Goal: Communication & Community: Answer question/provide support

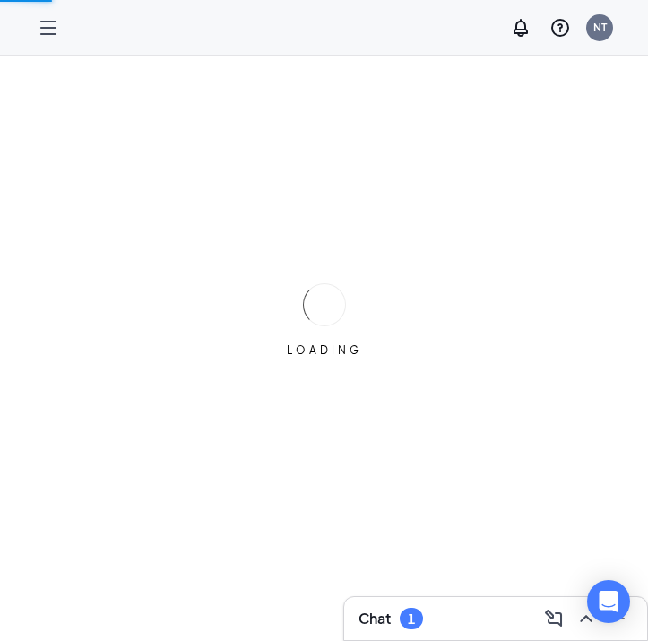
click at [441, 612] on div "Chat 1" at bounding box center [496, 618] width 274 height 29
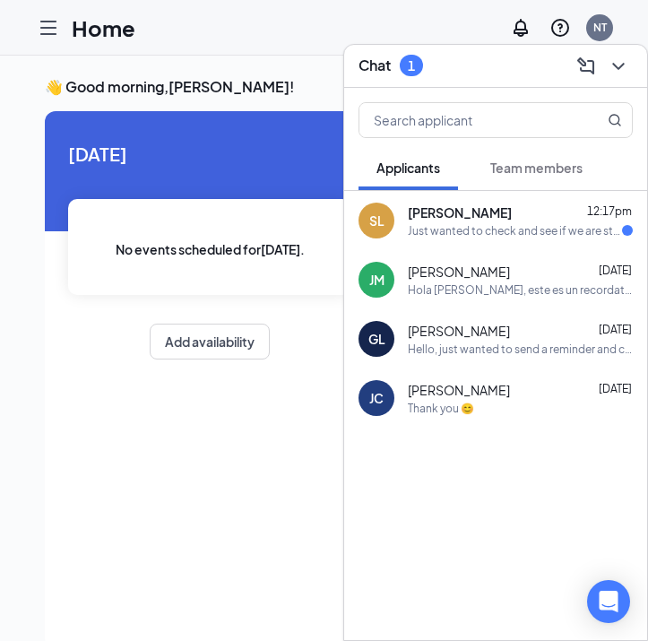
click at [498, 223] on div "Just wanted to check and see if we are still on for the interview [DATE]??" at bounding box center [515, 230] width 214 height 15
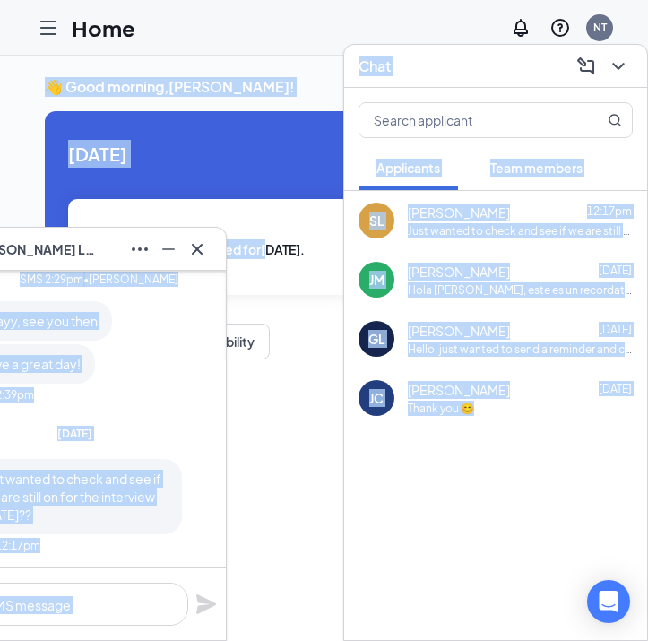
drag, startPoint x: 81, startPoint y: 241, endPoint x: 269, endPoint y: 257, distance: 189.0
click at [269, 257] on div "SL [PERSON_NAME] SL [PERSON_NAME] Applicant Team Member • [GEOGRAPHIC_DATA] [DA…" at bounding box center [324, 367] width 648 height 623
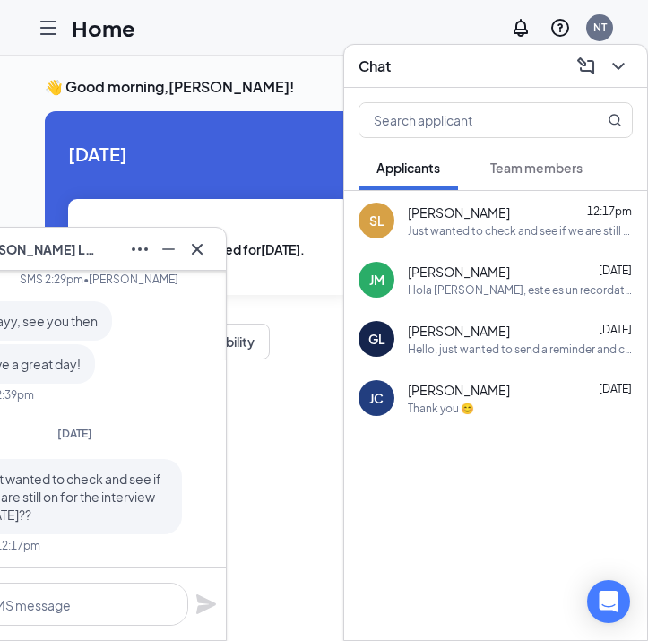
click at [291, 402] on div "[DATE] No events scheduled for [DATE] . Add availability" at bounding box center [210, 379] width 330 height 537
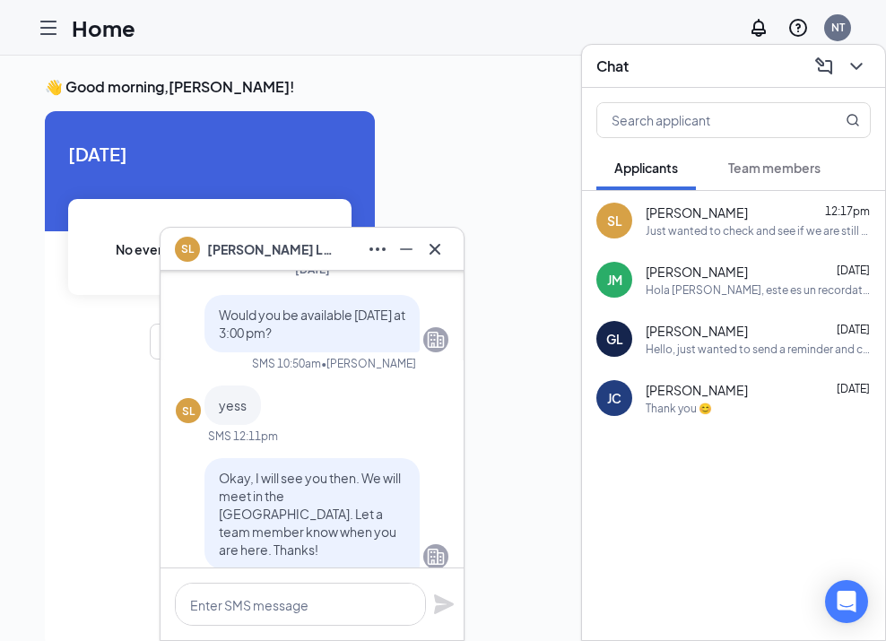
scroll to position [-302, 0]
click at [306, 601] on textarea at bounding box center [300, 604] width 251 height 43
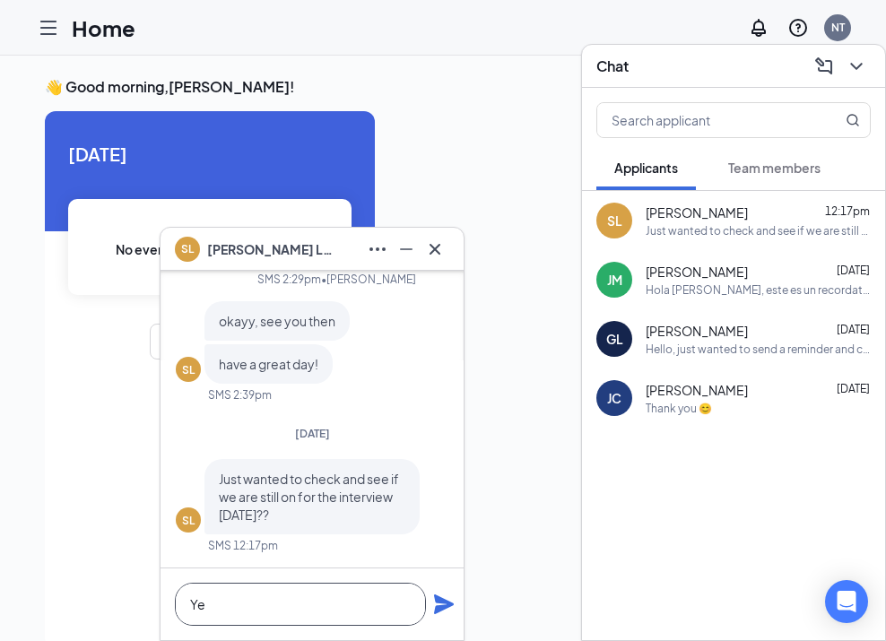
scroll to position [0, 0]
type textarea "Yes, I will see you at 3:00 pm."
click at [440, 604] on icon "Plane" at bounding box center [444, 605] width 20 height 20
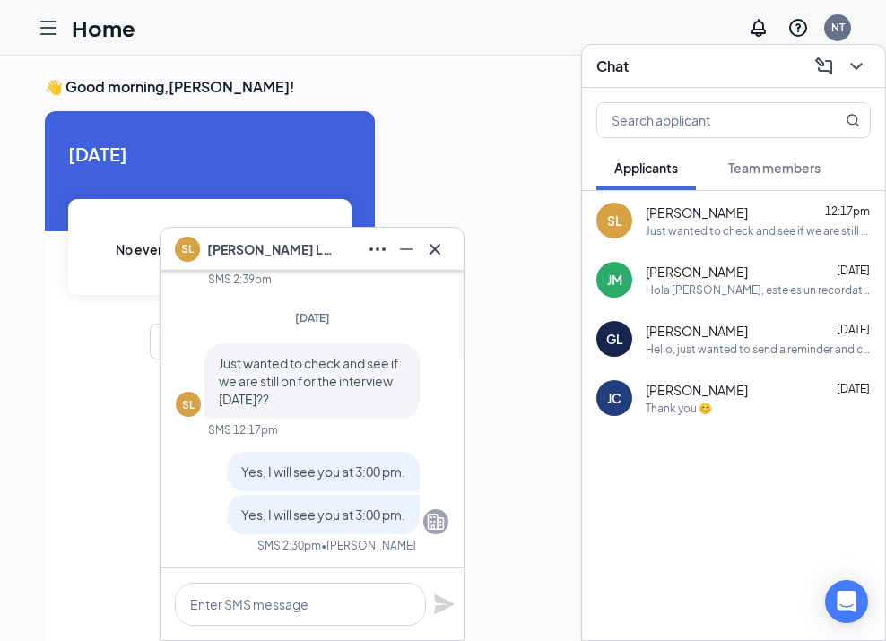
click at [648, 296] on div "Hola [PERSON_NAME], este es un recordatorio amistoso. Su entrevista con [DEMOGR…" at bounding box center [758, 290] width 225 height 15
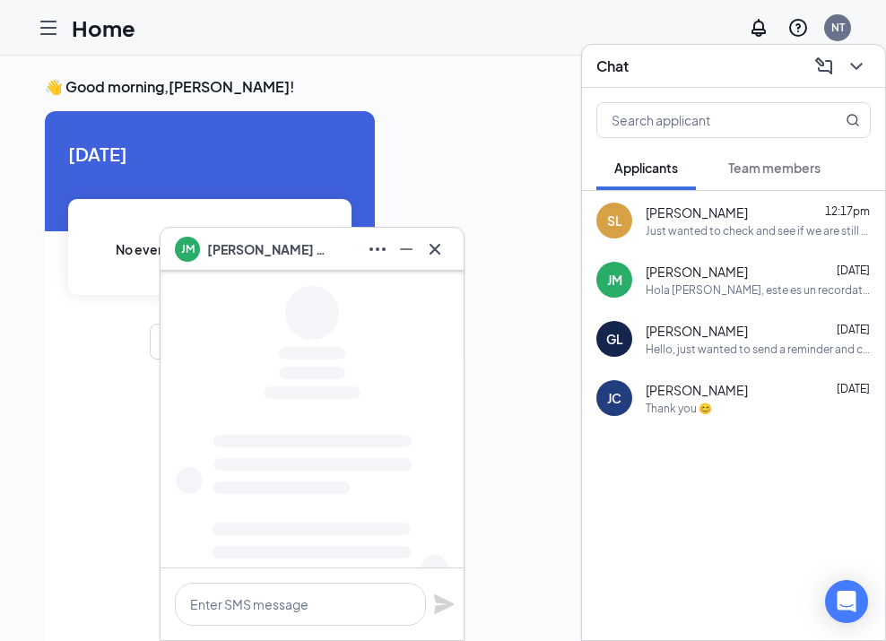
click at [648, 327] on span "[PERSON_NAME]" at bounding box center [697, 331] width 102 height 18
click at [648, 276] on div "[PERSON_NAME] [DATE]" at bounding box center [758, 272] width 225 height 18
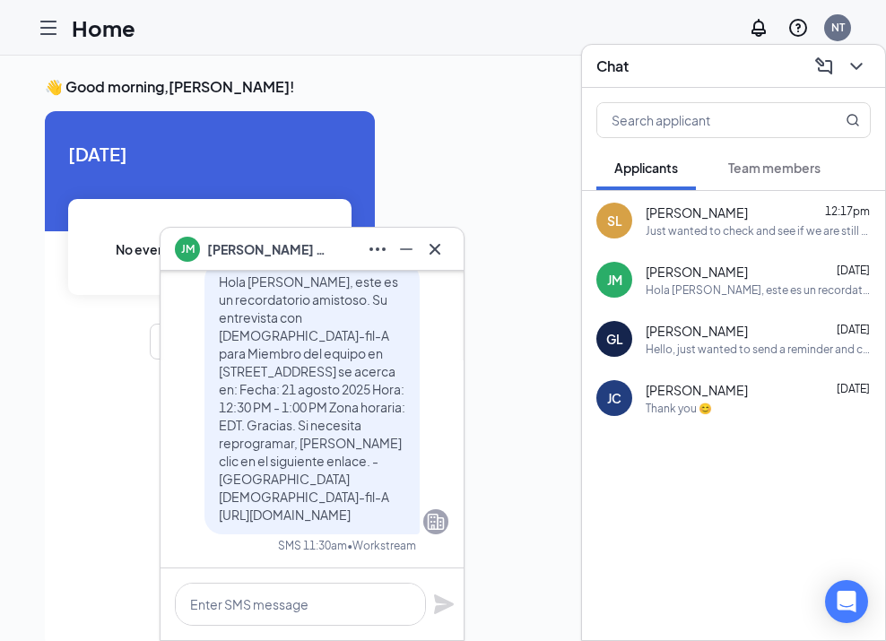
click at [648, 235] on div "Just wanted to check and see if we are still on for the interview [DATE]??" at bounding box center [758, 230] width 225 height 15
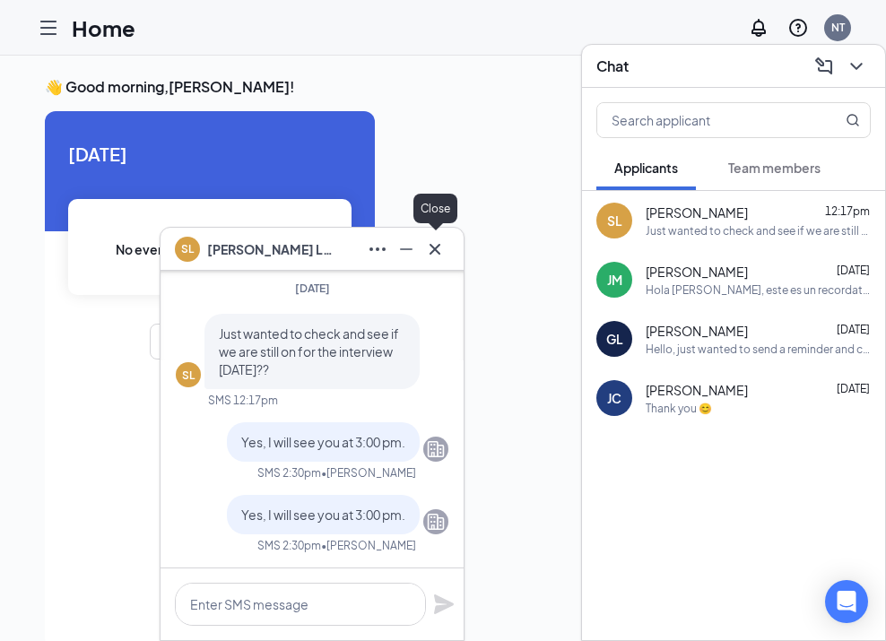
click at [434, 250] on icon "Cross" at bounding box center [435, 248] width 11 height 11
